Goal: Information Seeking & Learning: Learn about a topic

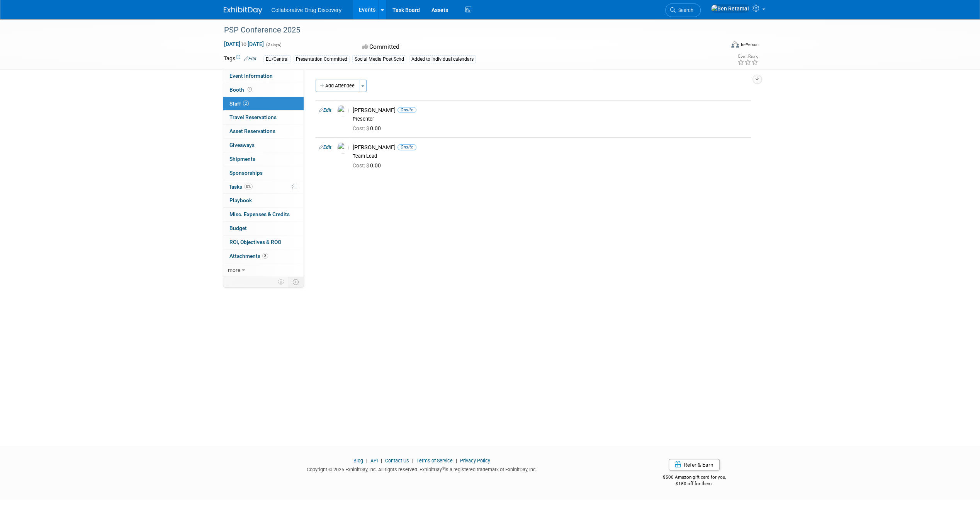
click at [363, 11] on link "Events" at bounding box center [367, 9] width 28 height 19
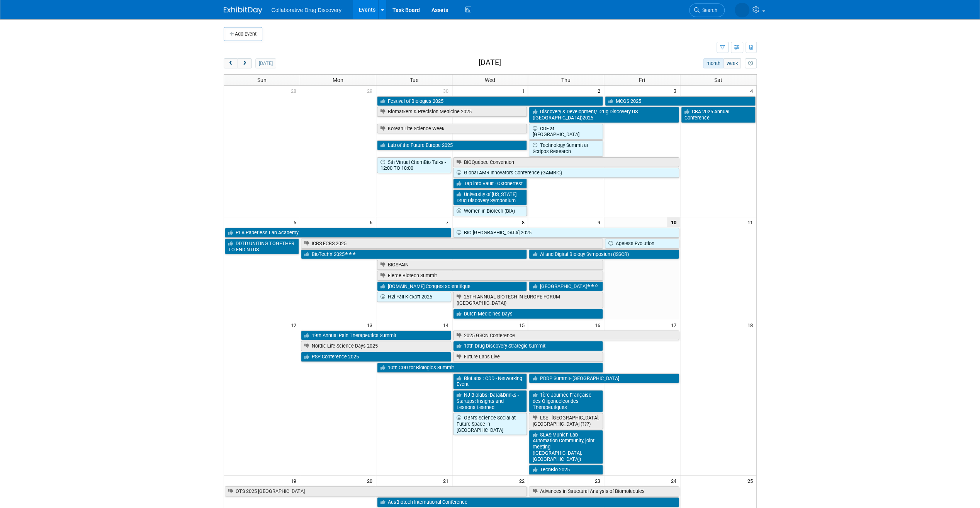
click at [456, 507] on link "DRUG DISCOVERY 2025" at bounding box center [452, 513] width 150 height 10
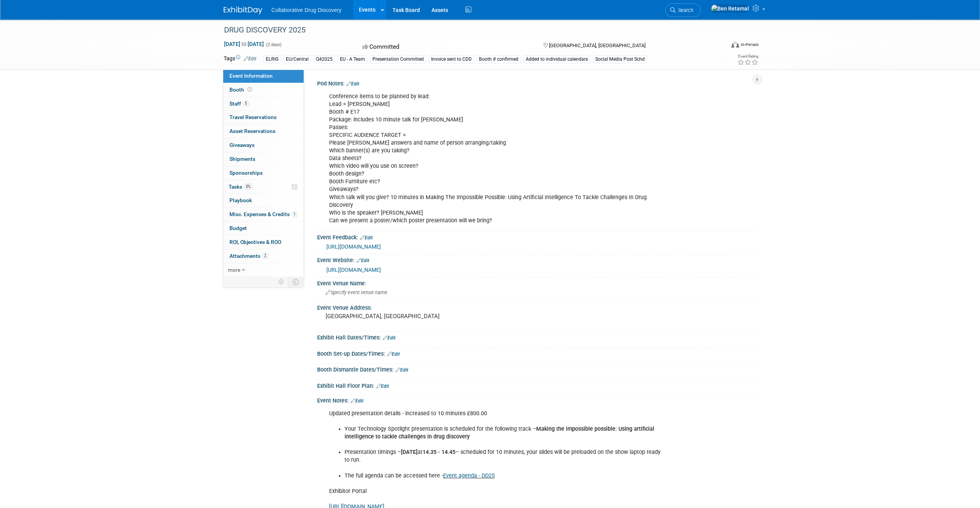
click at [456, 472] on link "Event agenda - DD25" at bounding box center [469, 475] width 52 height 7
